Goal: Information Seeking & Learning: Learn about a topic

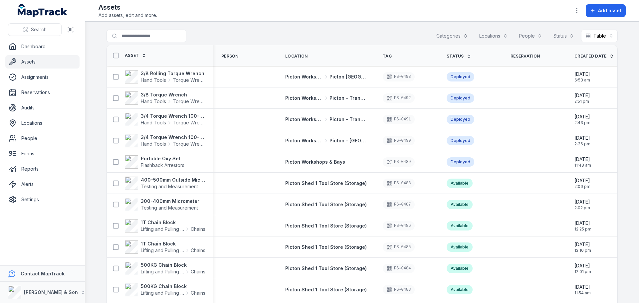
click at [453, 36] on button "Categories" at bounding box center [452, 36] width 40 height 13
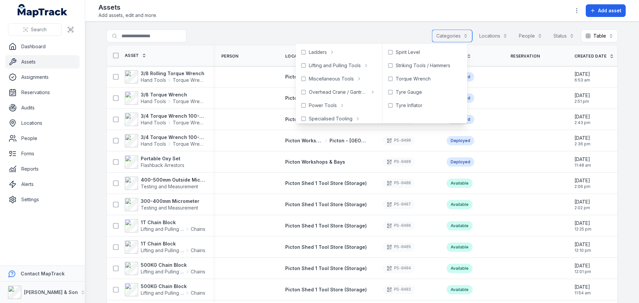
scroll to position [297, 0]
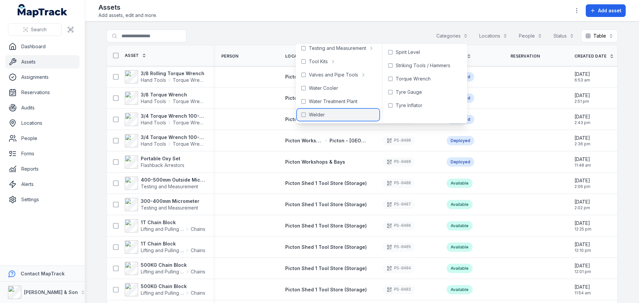
click at [321, 113] on span "Welder" at bounding box center [317, 114] width 16 height 7
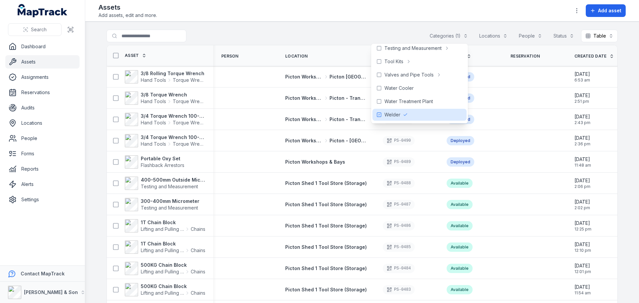
click at [315, 34] on div "**********" at bounding box center [362, 37] width 511 height 15
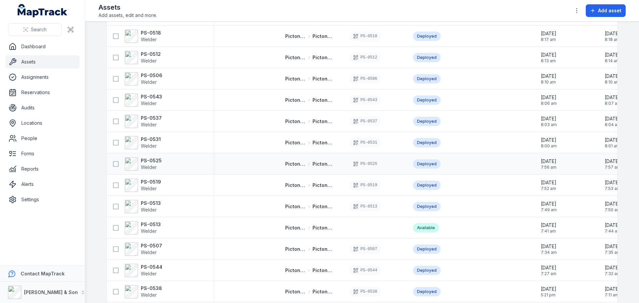
scroll to position [200, 0]
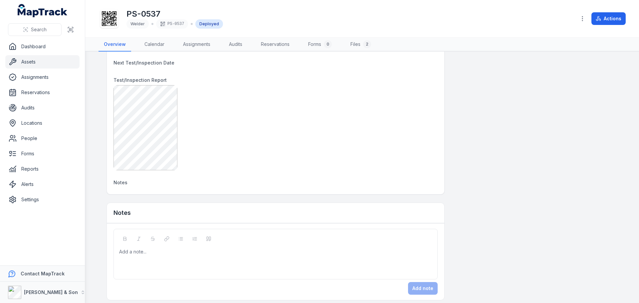
scroll to position [373, 0]
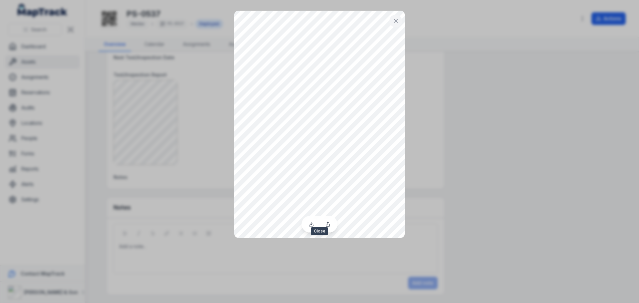
click at [397, 24] on icon at bounding box center [395, 21] width 7 height 7
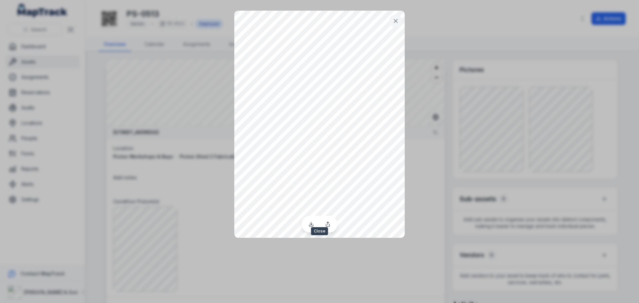
click at [393, 21] on icon at bounding box center [395, 21] width 7 height 7
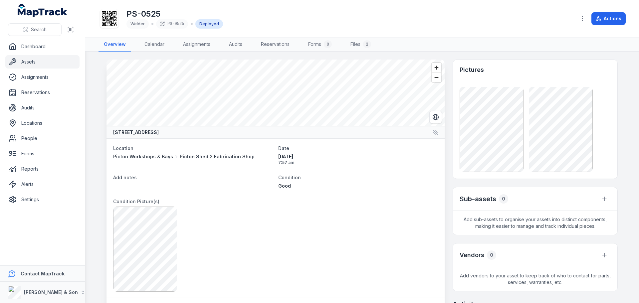
scroll to position [270, 0]
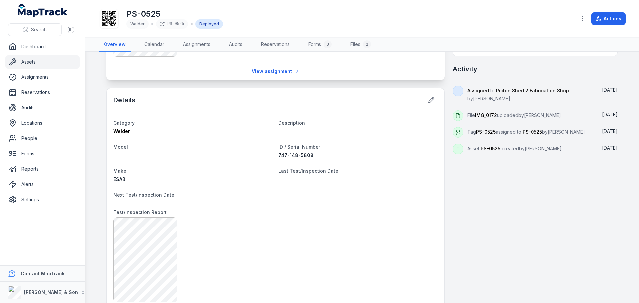
scroll to position [300, 0]
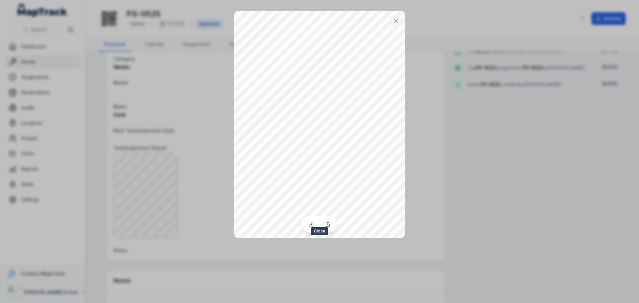
click at [400, 17] on button at bounding box center [395, 21] width 13 height 13
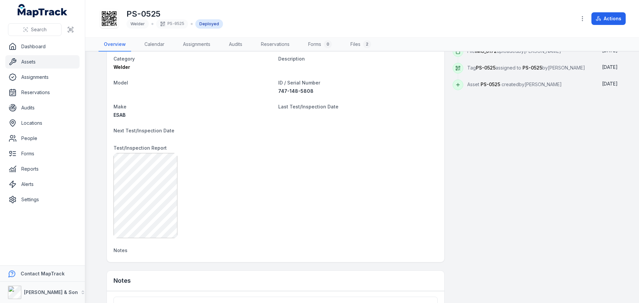
click at [184, 137] on dl "Category Welder Description Model ID / Serial Number 747-148-5808 Make ESAB Las…" at bounding box center [275, 155] width 324 height 201
click at [230, 107] on dt "Make" at bounding box center [192, 107] width 159 height 8
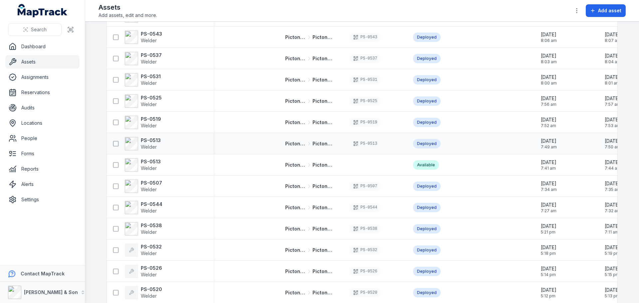
scroll to position [233, 0]
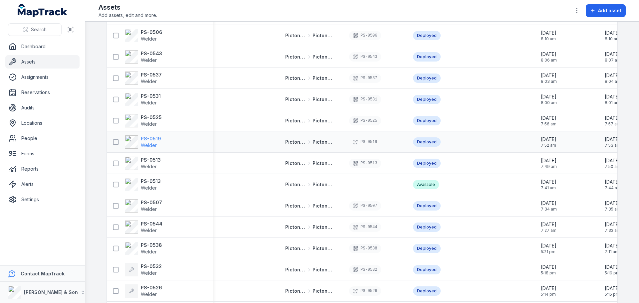
click at [148, 138] on strong "PS-0519" at bounding box center [151, 138] width 20 height 7
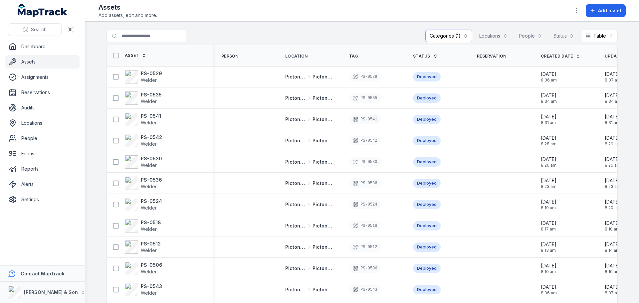
click at [290, 34] on div "**********" at bounding box center [362, 37] width 511 height 15
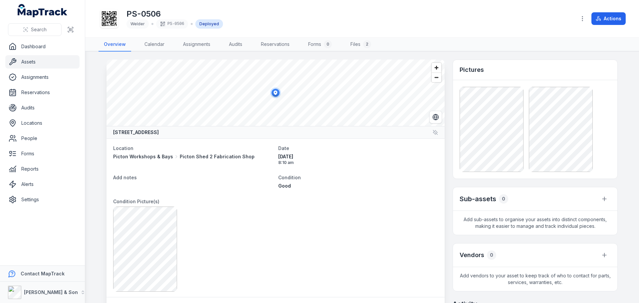
scroll to position [237, 0]
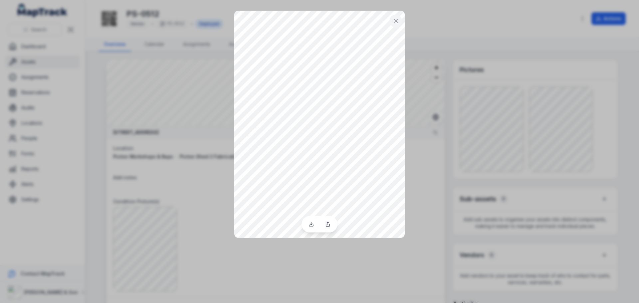
click at [394, 19] on icon at bounding box center [395, 21] width 7 height 7
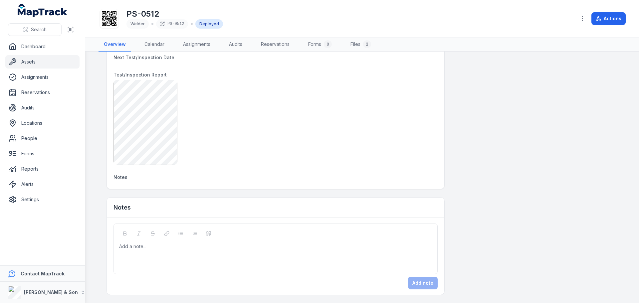
click at [298, 158] on div at bounding box center [275, 122] width 324 height 85
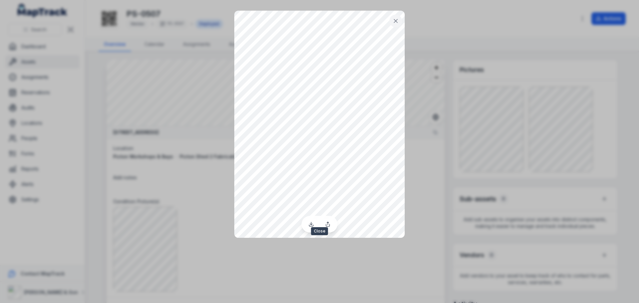
click at [398, 20] on icon at bounding box center [395, 21] width 7 height 7
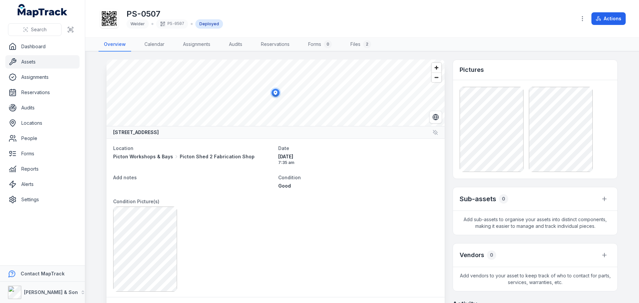
click at [234, 186] on div "Add notes" at bounding box center [193, 181] width 160 height 16
click at [525, 133] on div at bounding box center [535, 129] width 151 height 85
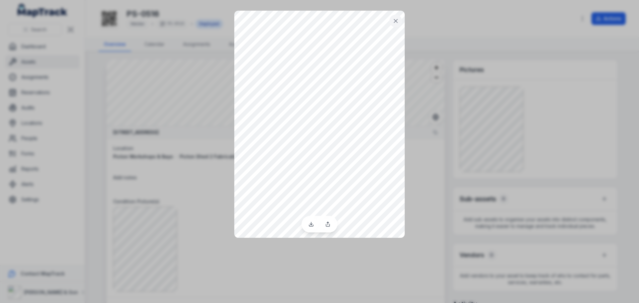
drag, startPoint x: 521, startPoint y: 133, endPoint x: 492, endPoint y: 110, distance: 37.3
click at [492, 110] on div at bounding box center [319, 151] width 639 height 303
click at [395, 23] on icon at bounding box center [395, 21] width 7 height 7
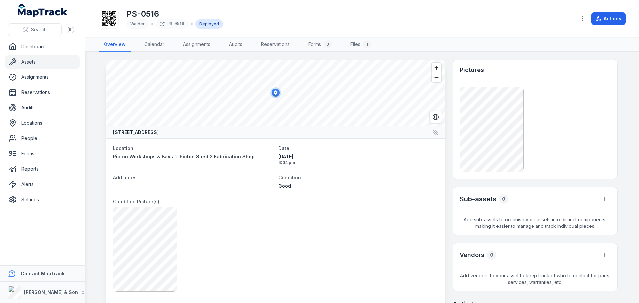
click at [327, 240] on div at bounding box center [275, 249] width 325 height 85
